Goal: Information Seeking & Learning: Find specific page/section

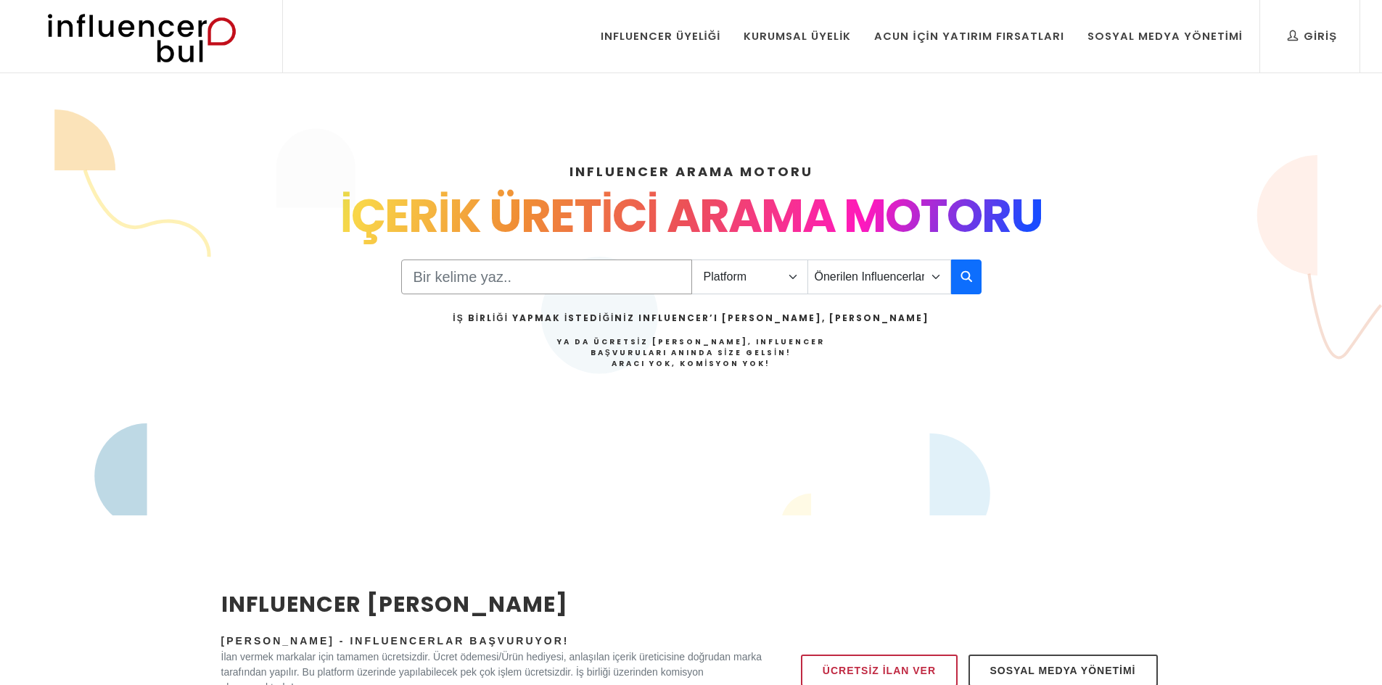
click at [460, 271] on input "Search" at bounding box center [546, 277] width 291 height 35
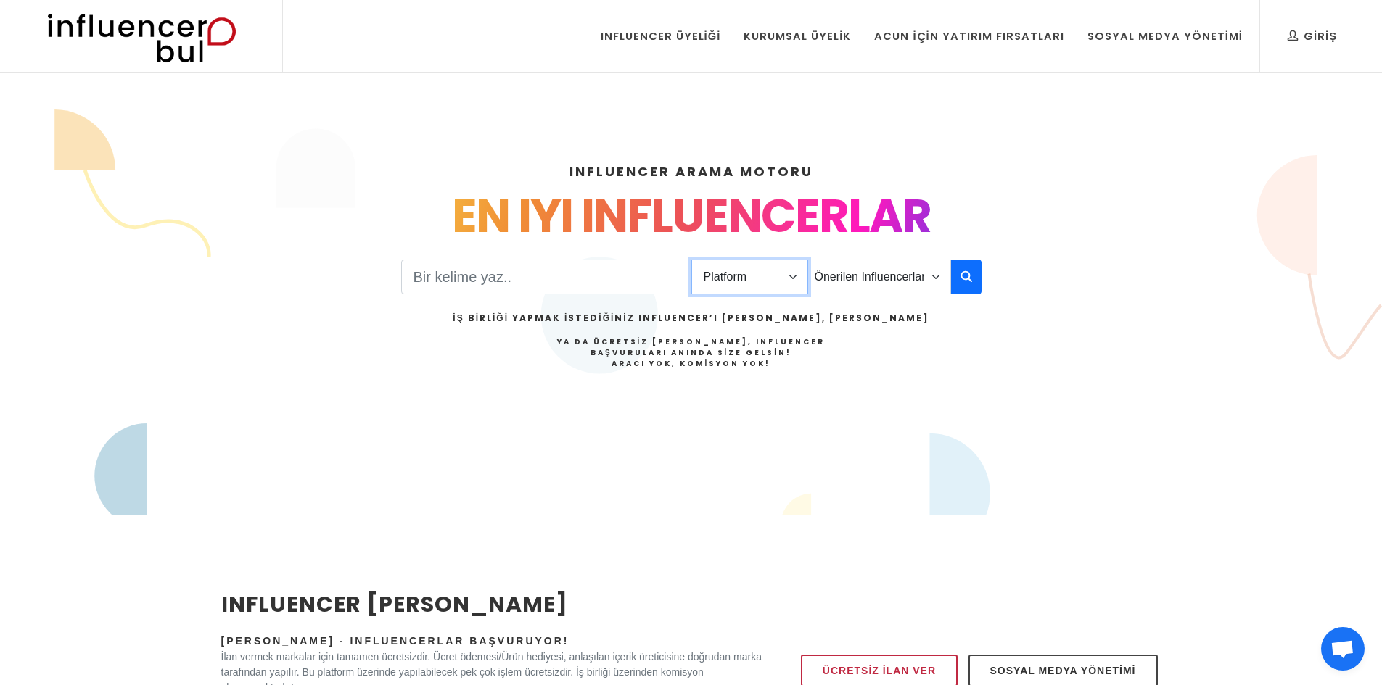
click at [744, 274] on select "Platform Instagram Facebook Youtube Tiktok Twitter Twitch" at bounding box center [749, 277] width 117 height 35
select select "1"
click at [691, 260] on select "Platform Instagram Facebook Youtube Tiktok Twitter Twitch" at bounding box center [749, 277] width 117 height 35
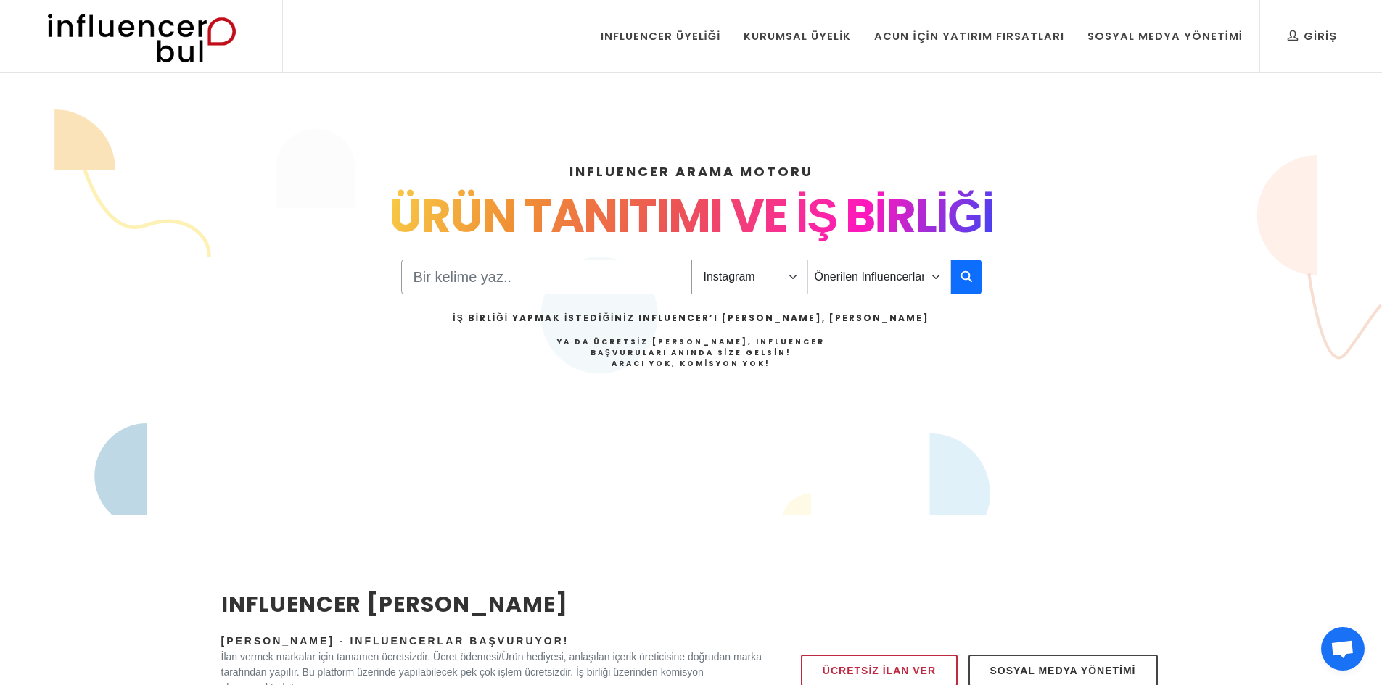
click at [554, 265] on input "Search" at bounding box center [546, 277] width 291 height 35
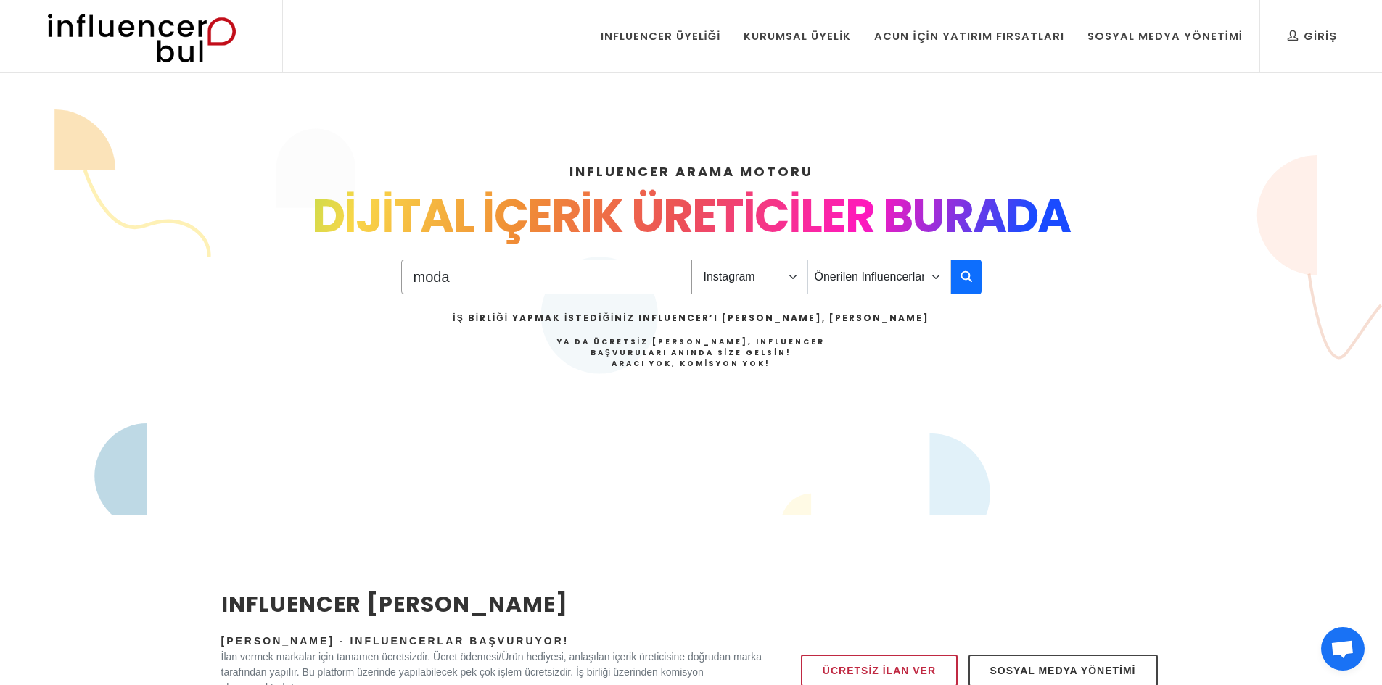
type input "moda"
click at [885, 281] on select "Önerilen Influencerlar Aile & Çocuk & Ebeveyn Alışveriş & Giyim & Aksesuar Arab…" at bounding box center [879, 277] width 144 height 35
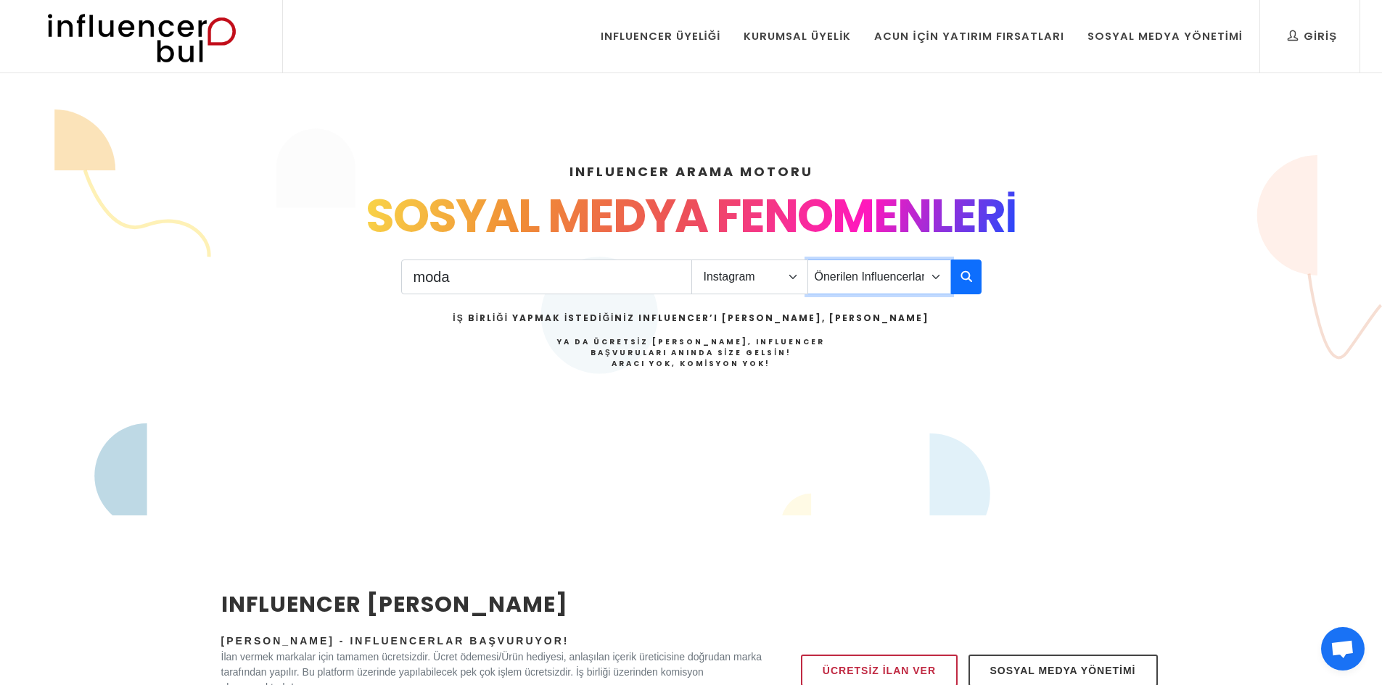
select select "29"
click at [807, 260] on select "Önerilen Influencerlar Aile & Çocuk & Ebeveyn Alışveriş & Giyim & Aksesuar Arab…" at bounding box center [879, 277] width 144 height 35
click at [560, 276] on input "moda" at bounding box center [546, 277] width 291 height 35
click at [558, 278] on input "moda" at bounding box center [546, 277] width 291 height 35
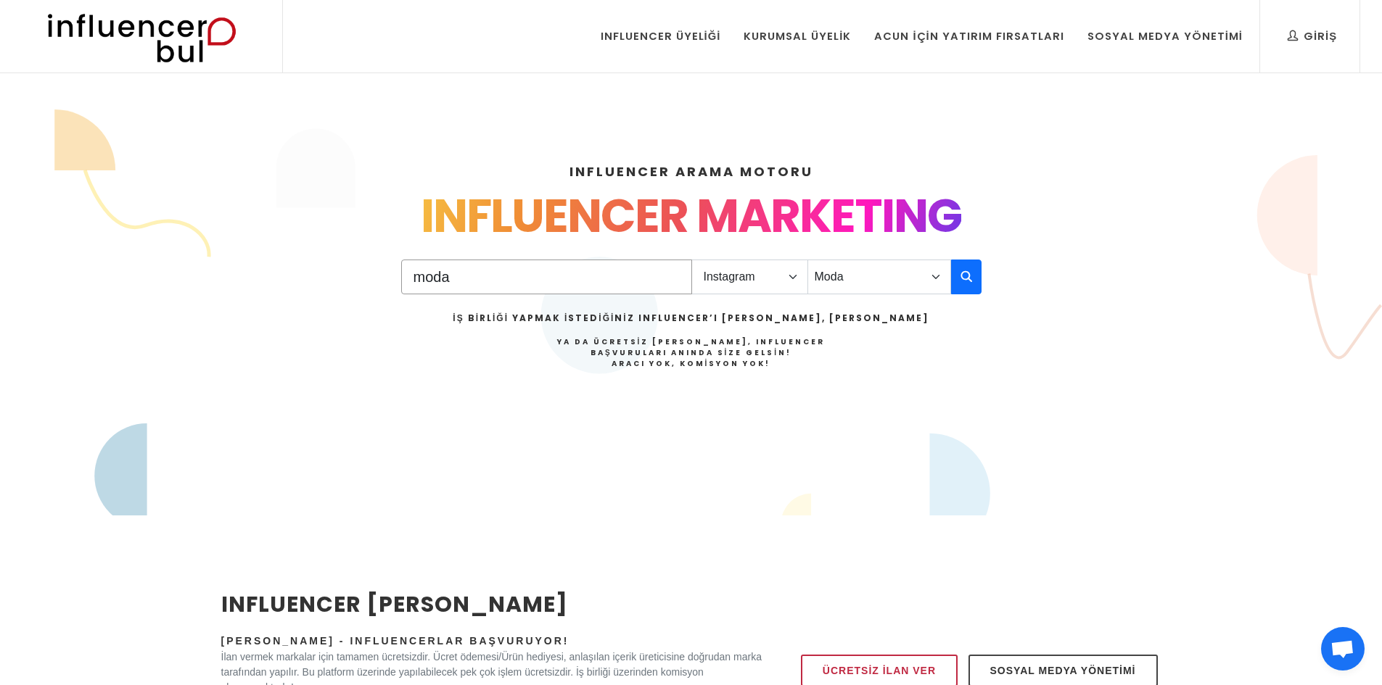
click at [558, 278] on input "moda" at bounding box center [546, 277] width 291 height 35
click at [975, 279] on button "button" at bounding box center [966, 277] width 30 height 35
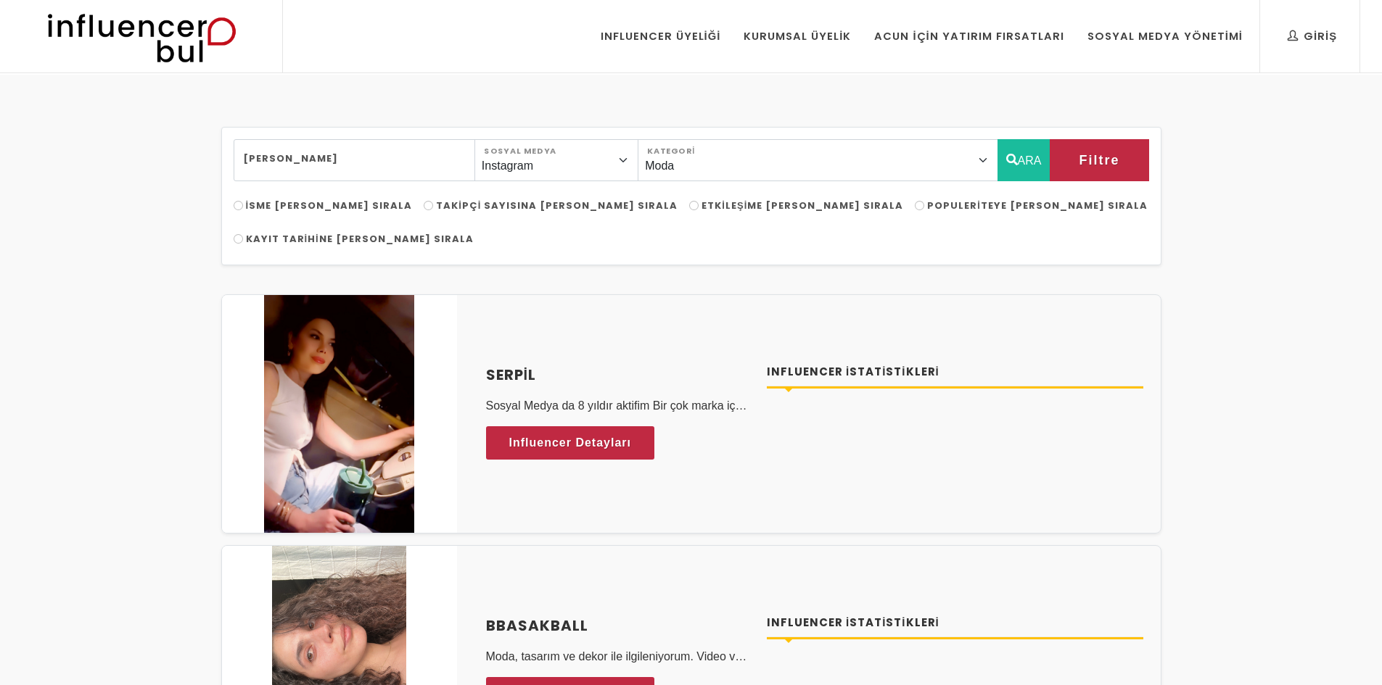
select select "29"
click at [914, 203] on input "Populeriteye Göre Sırala" at bounding box center [918, 205] width 9 height 9
radio input "true"
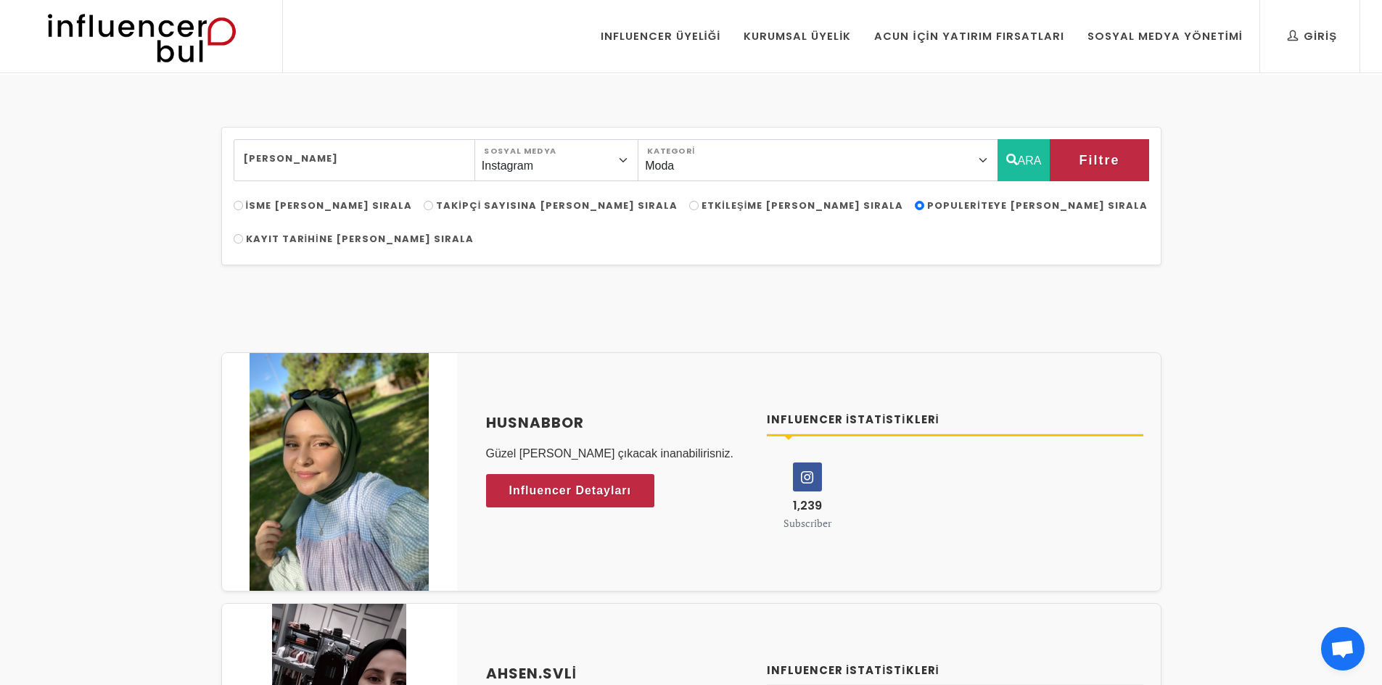
click at [436, 205] on span "Takipçi Sayısına Göre Sırala" at bounding box center [556, 206] width 241 height 14
click at [424, 205] on input "Takipçi Sayısına Göre Sırala" at bounding box center [428, 205] width 9 height 9
radio input "true"
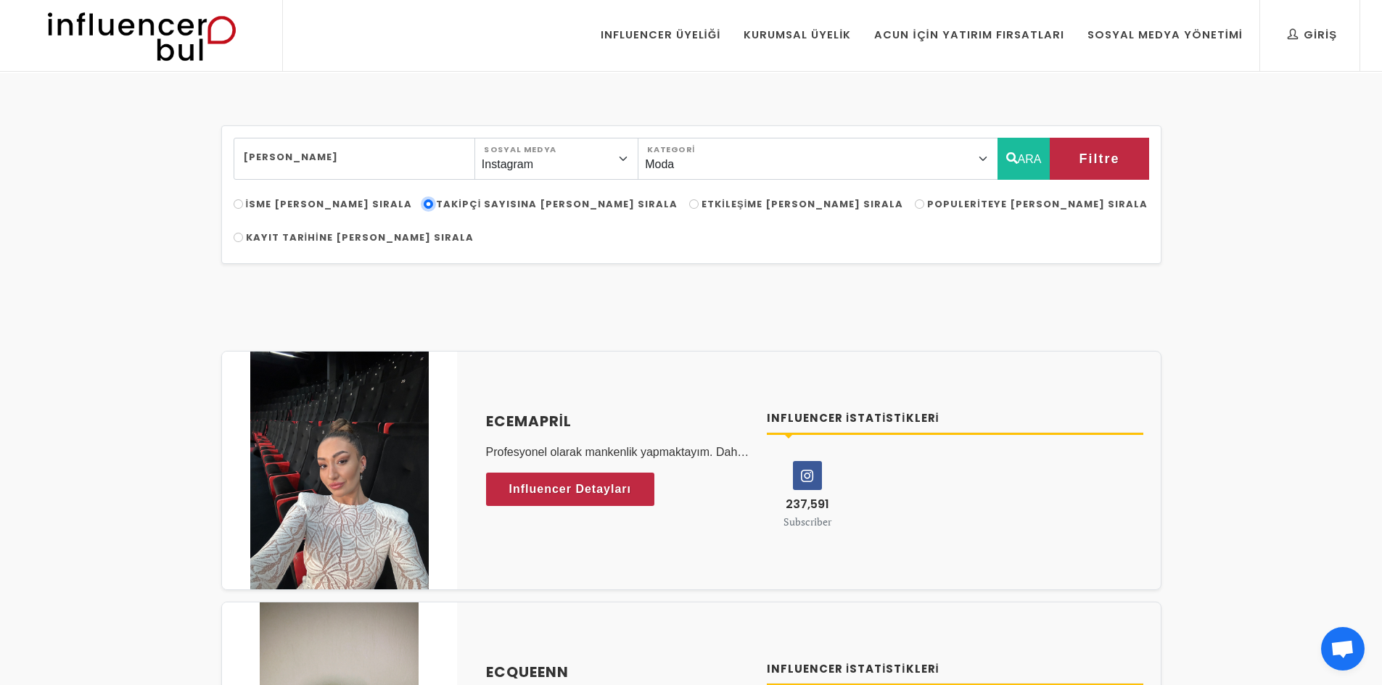
scroll to position [73, 0]
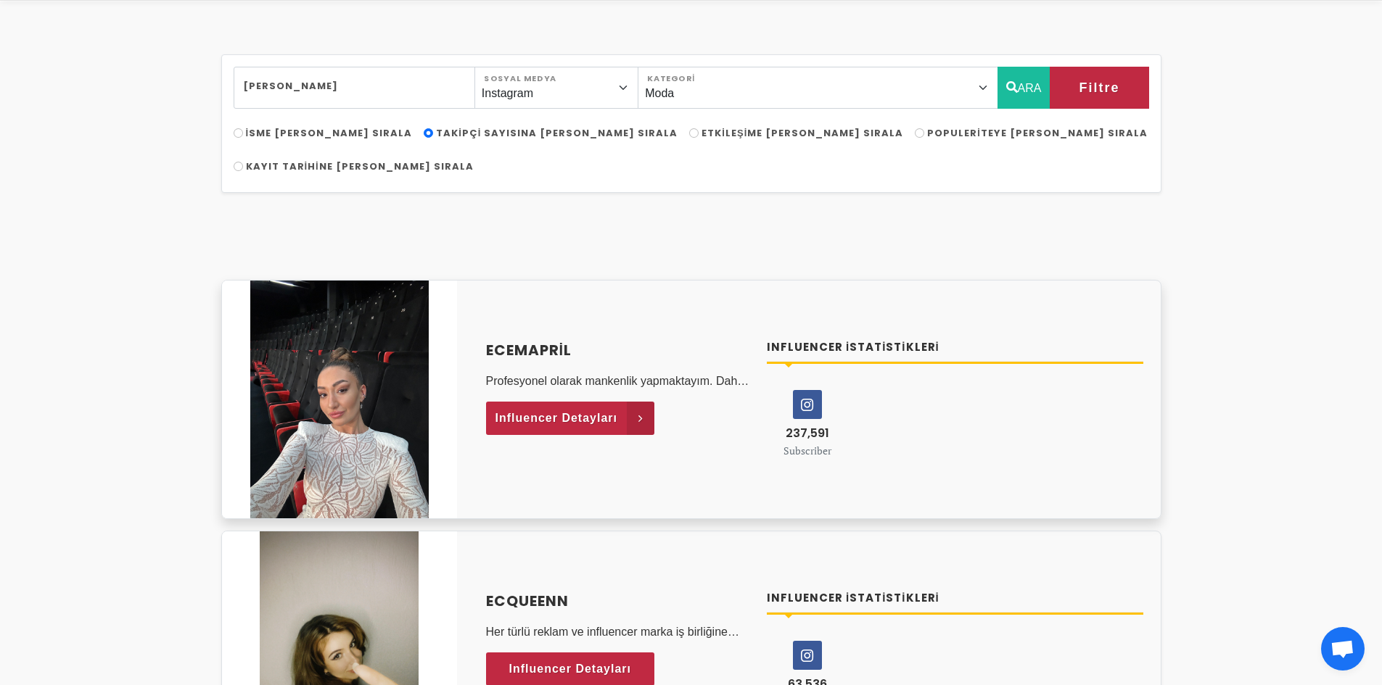
click at [613, 408] on span "Influencer Detayları" at bounding box center [556, 419] width 123 height 22
